Goal: Find specific page/section: Find specific page/section

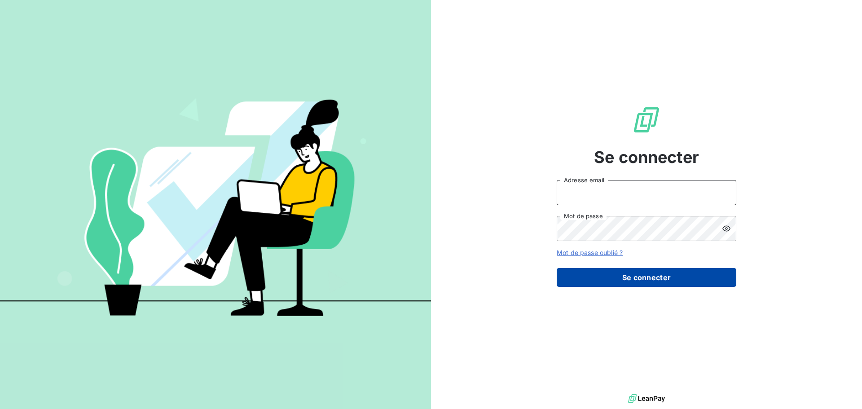
type input "[EMAIL_ADDRESS][DOMAIN_NAME]"
click at [626, 282] on button "Se connecter" at bounding box center [647, 277] width 180 height 19
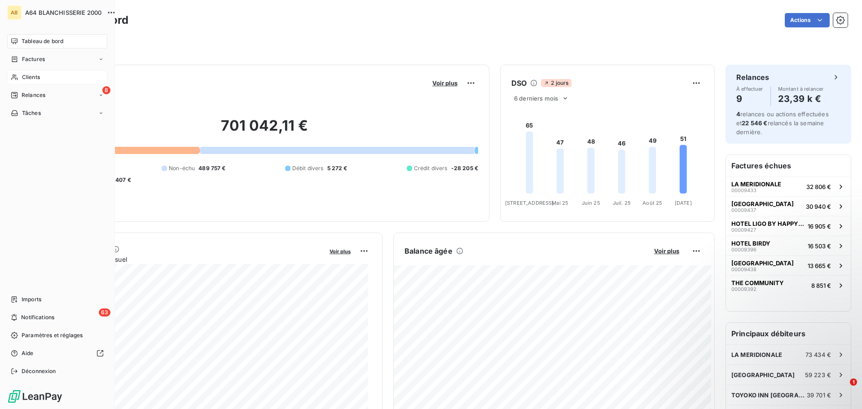
click at [40, 79] on span "Clients" at bounding box center [31, 77] width 18 height 8
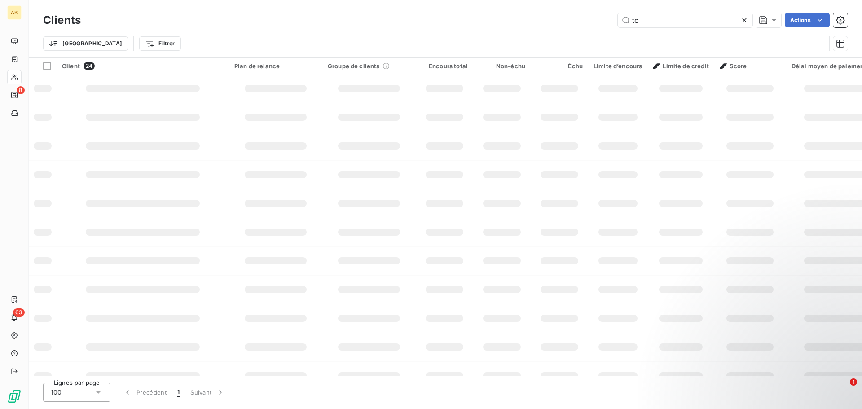
type input "t"
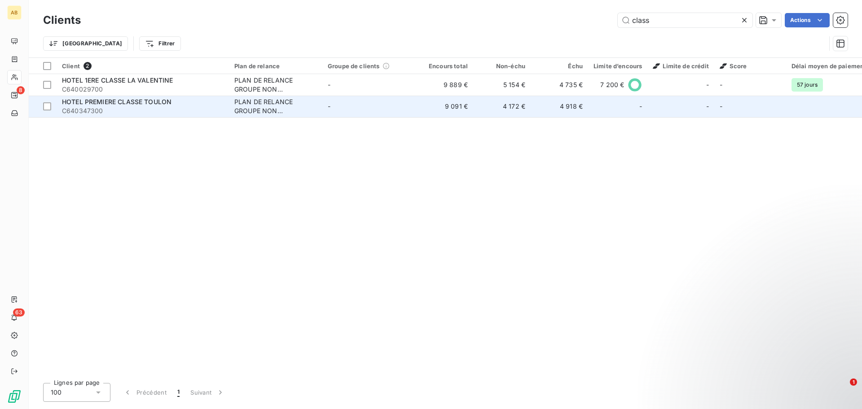
type input "class"
click at [206, 105] on div "HOTEL PREMIERE CLASSE TOULON" at bounding box center [143, 101] width 162 height 9
